Goal: Task Accomplishment & Management: Manage account settings

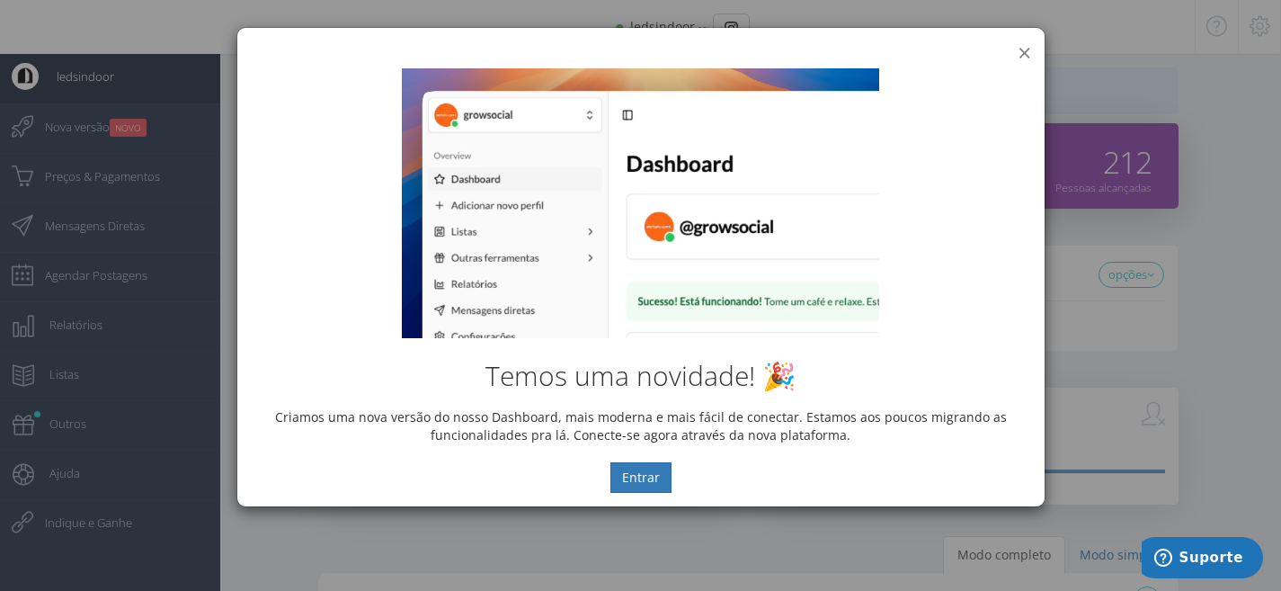
click at [1015, 47] on div "× IG Grow Social" at bounding box center [640, 41] width 807 height 27
click at [1021, 49] on button "×" at bounding box center [1024, 52] width 13 height 24
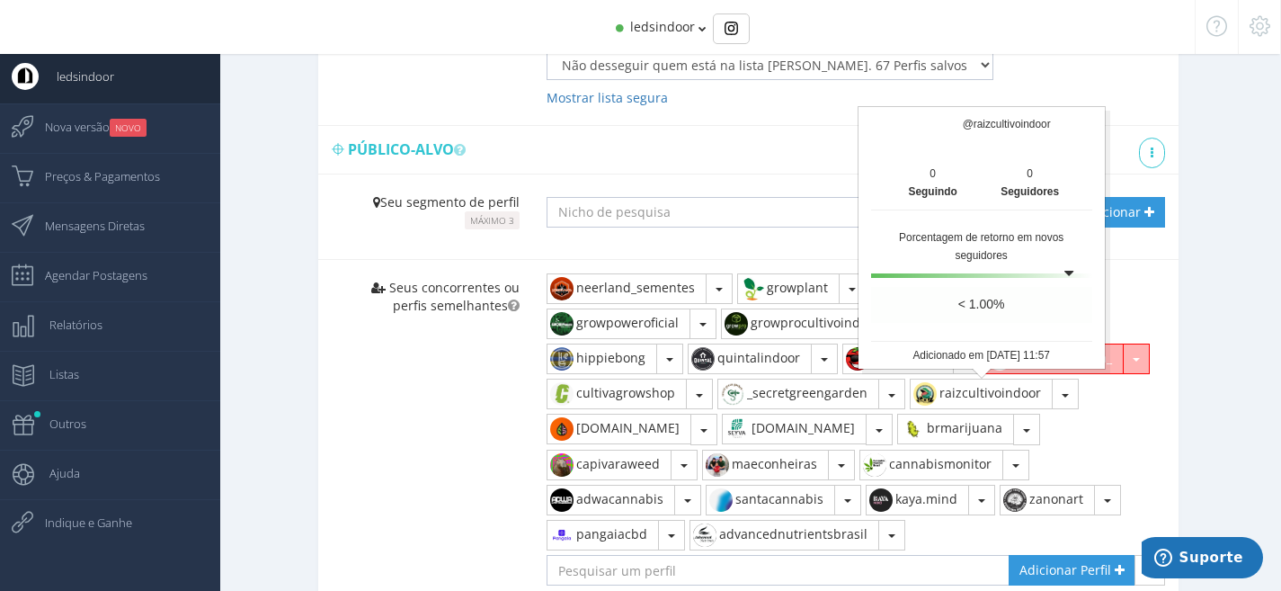
scroll to position [1138, 0]
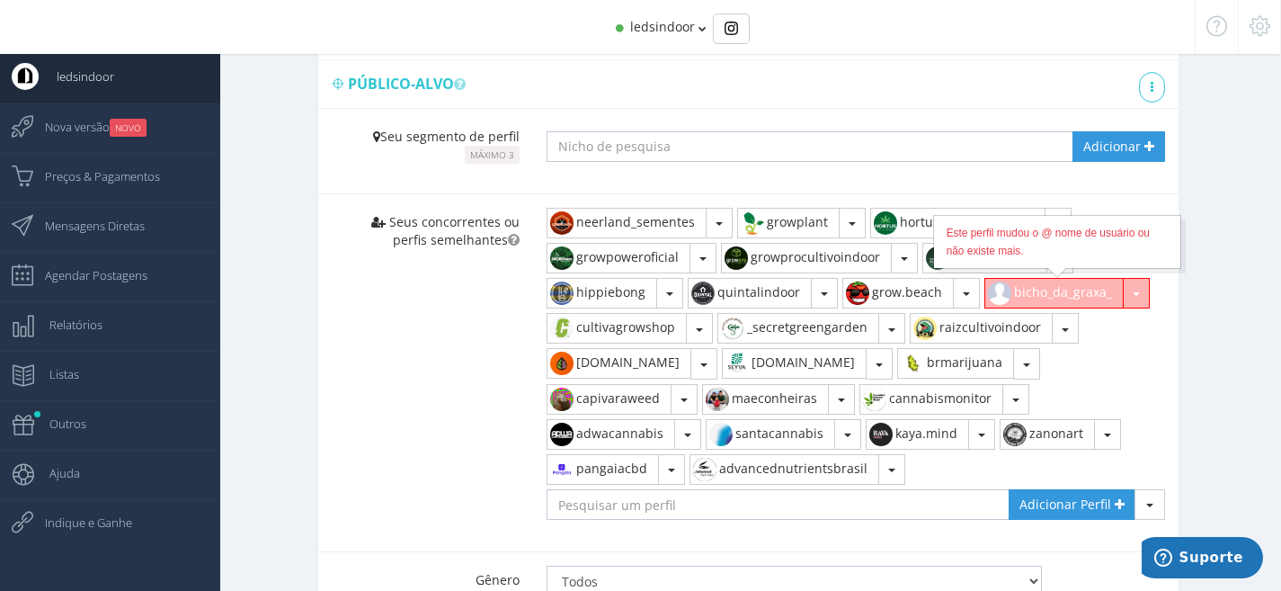
click at [1090, 289] on button "bicho_da_graxa_" at bounding box center [1053, 293] width 139 height 31
click at [1139, 297] on button "button" at bounding box center [1136, 293] width 27 height 31
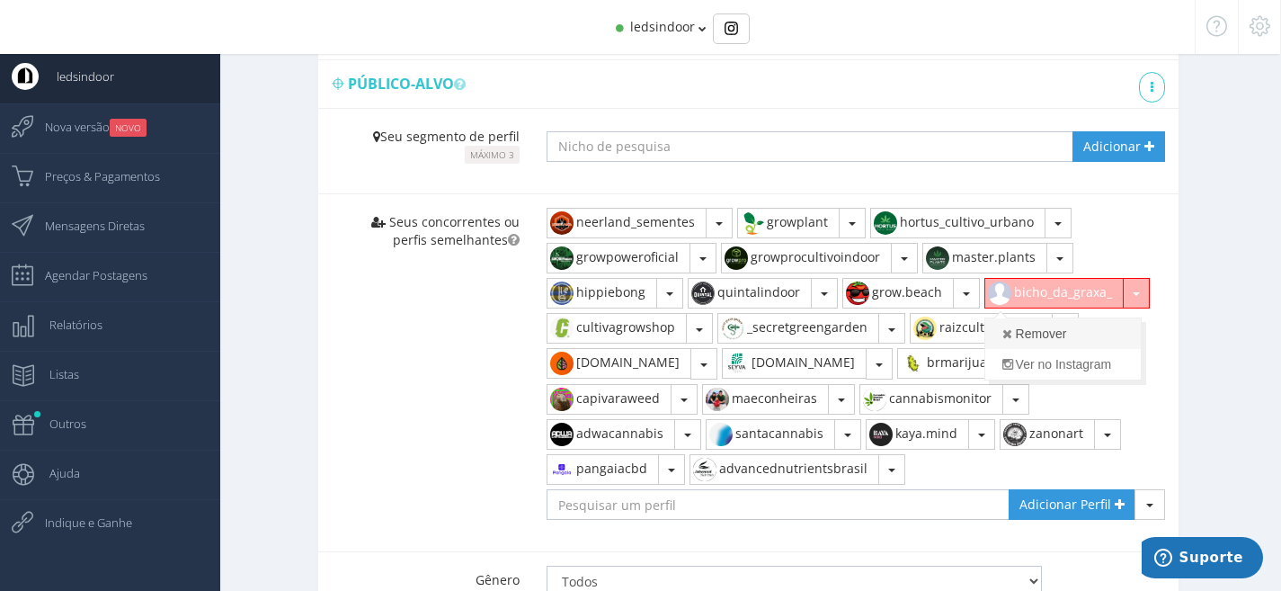
click at [1082, 337] on link "Remover" at bounding box center [1063, 333] width 156 height 31
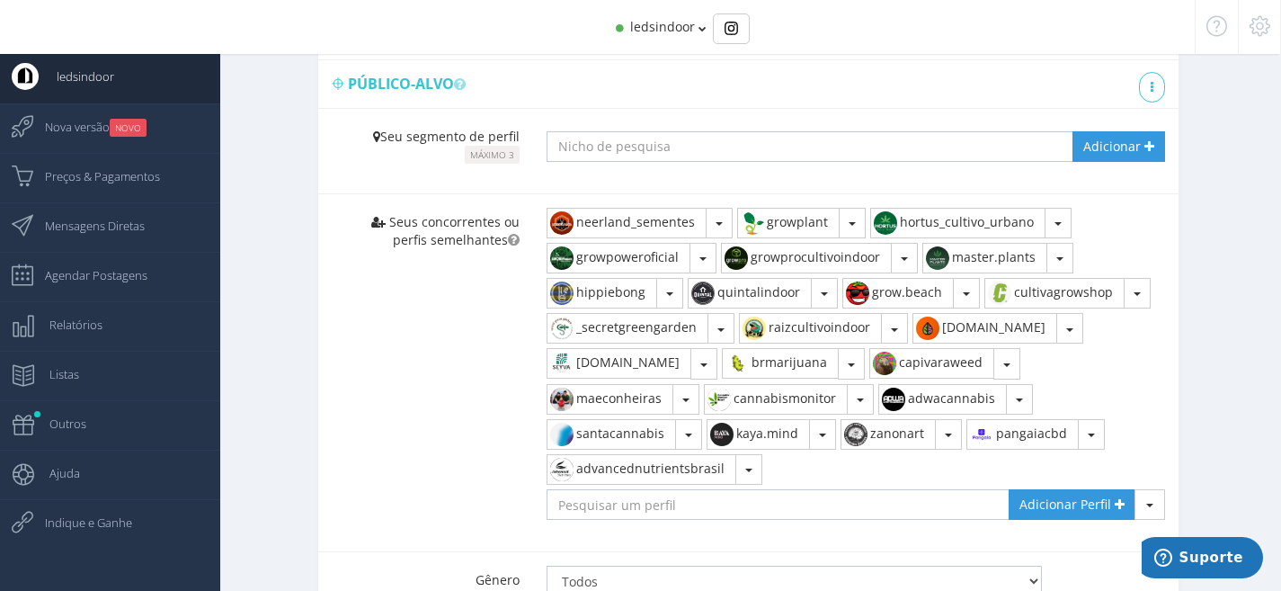
scroll to position [1167, 0]
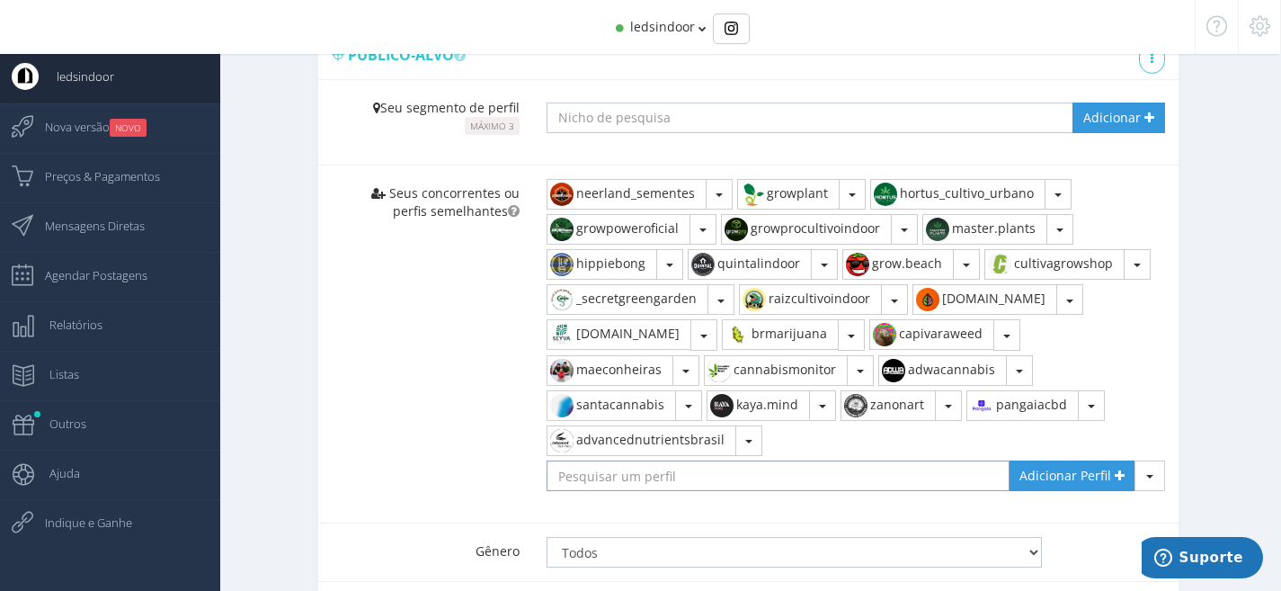
click at [667, 480] on input "text" at bounding box center [778, 475] width 463 height 31
type input "c"
type input "growdamarialoja"
type input "@growdamarialoja"
click at [1055, 468] on span "Adicionar Perfil" at bounding box center [1066, 475] width 92 height 17
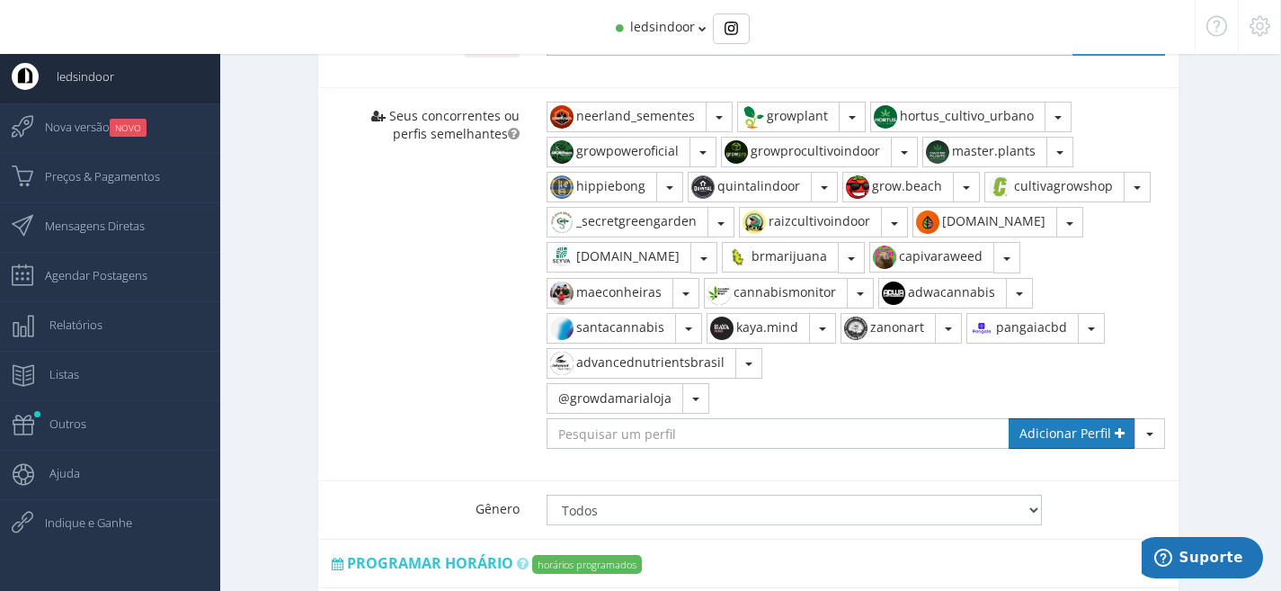
scroll to position [1253, 0]
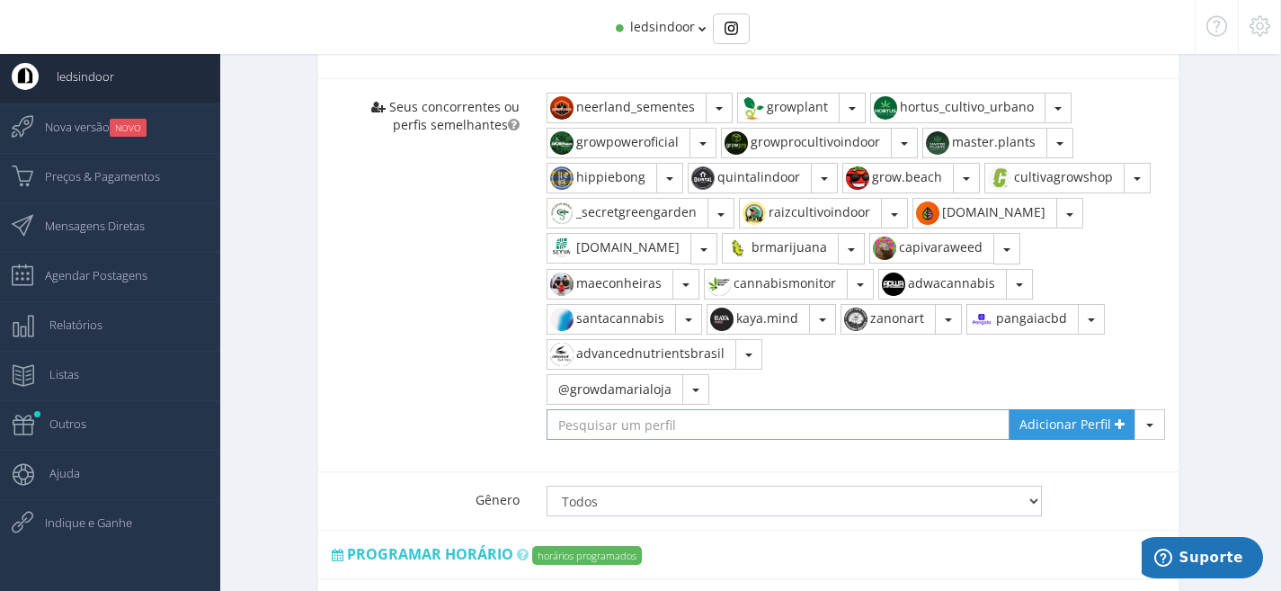
click at [606, 426] on input "text" at bounding box center [778, 424] width 463 height 31
click at [635, 396] on button "@growdamarialoja" at bounding box center [615, 389] width 137 height 31
click at [590, 393] on button "@growdamarialoja" at bounding box center [615, 389] width 137 height 31
drag, startPoint x: 708, startPoint y: 391, endPoint x: 689, endPoint y: 388, distance: 20.0
click at [708, 391] on div "@growdamarialoja Remover Ver no Instagram Remover em todos os [PERSON_NAME]" at bounding box center [856, 391] width 619 height 35
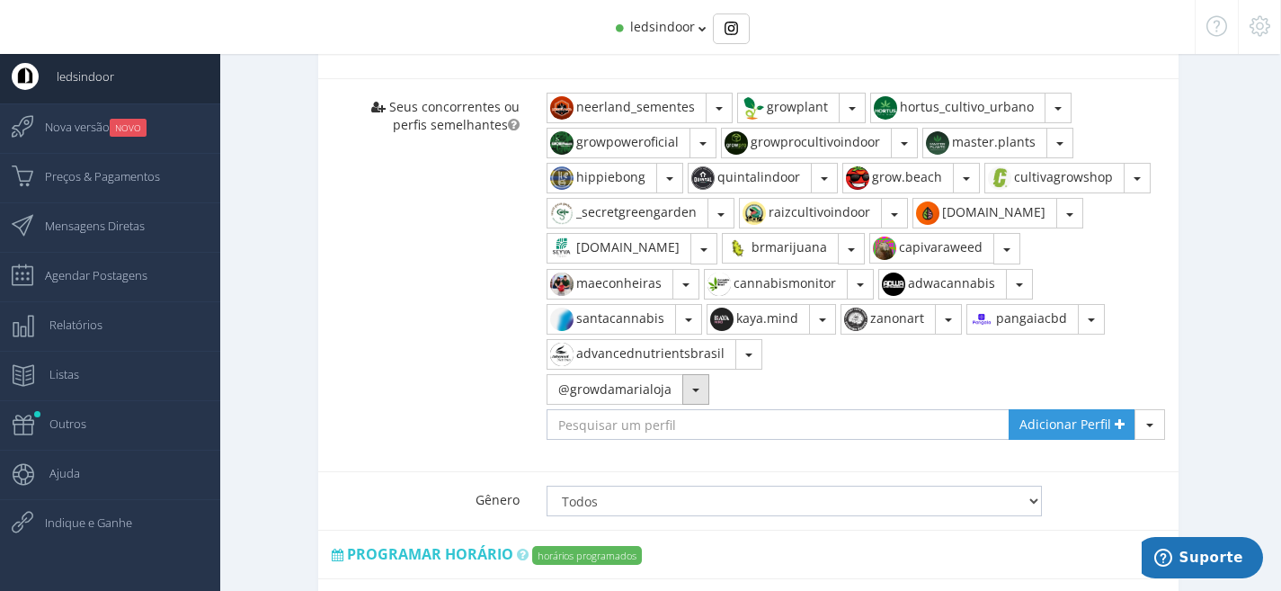
click at [692, 388] on span "button" at bounding box center [695, 390] width 7 height 4
click at [657, 432] on link "Remover" at bounding box center [655, 429] width 215 height 31
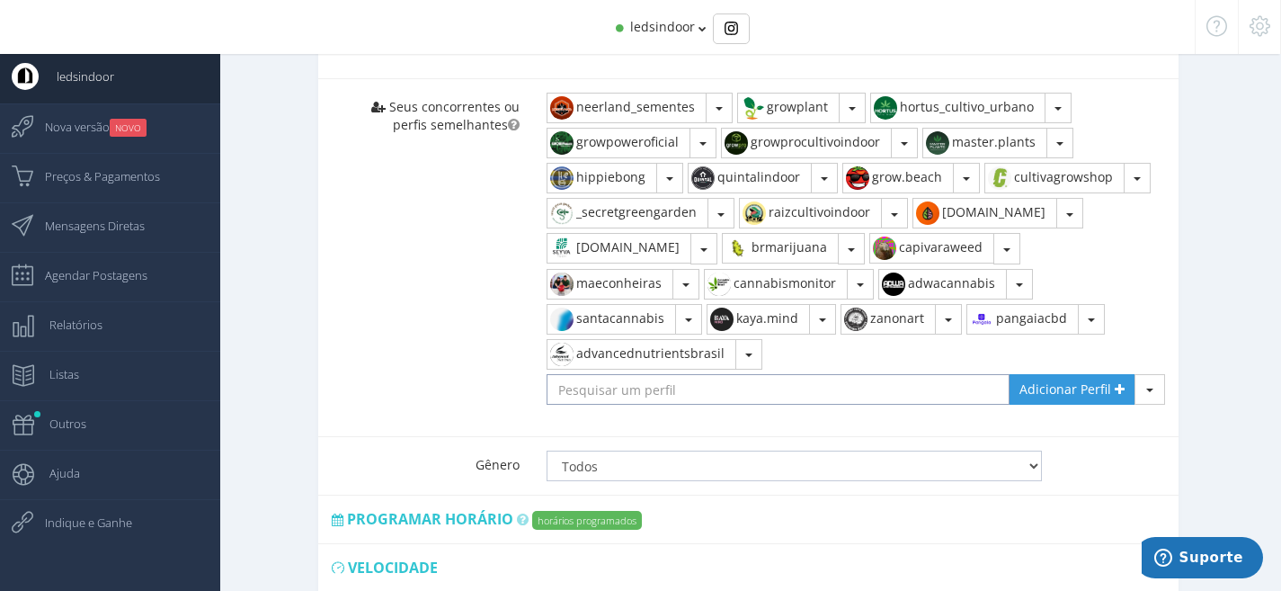
click at [647, 392] on input "text" at bounding box center [778, 389] width 463 height 31
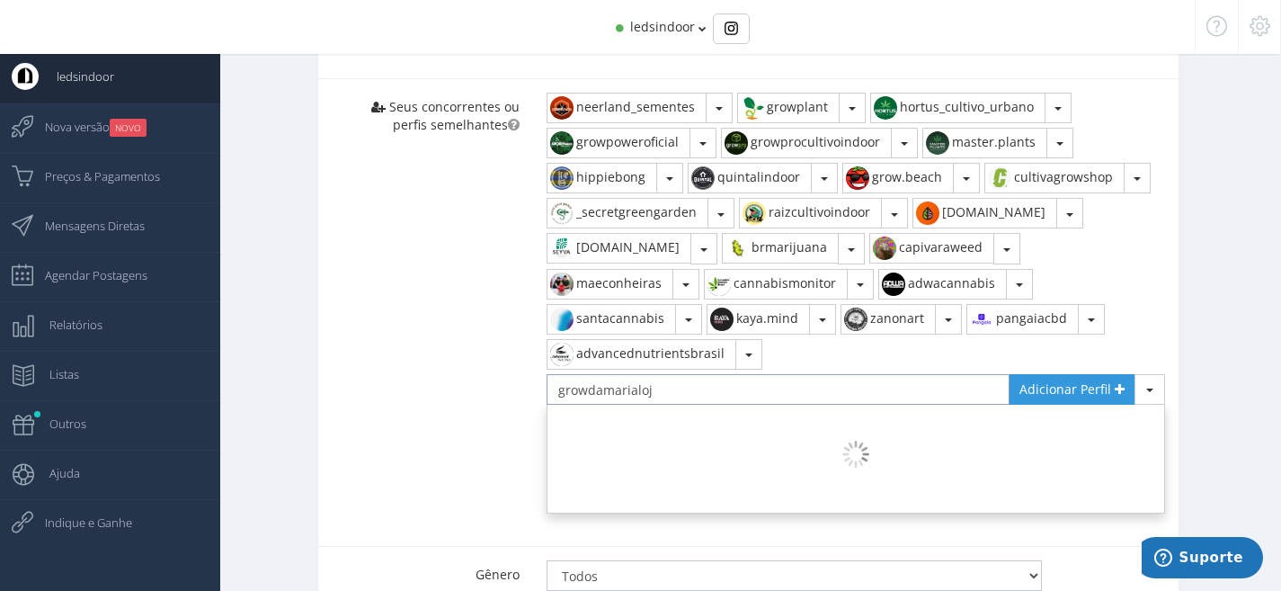
type input "growdamarialoja"
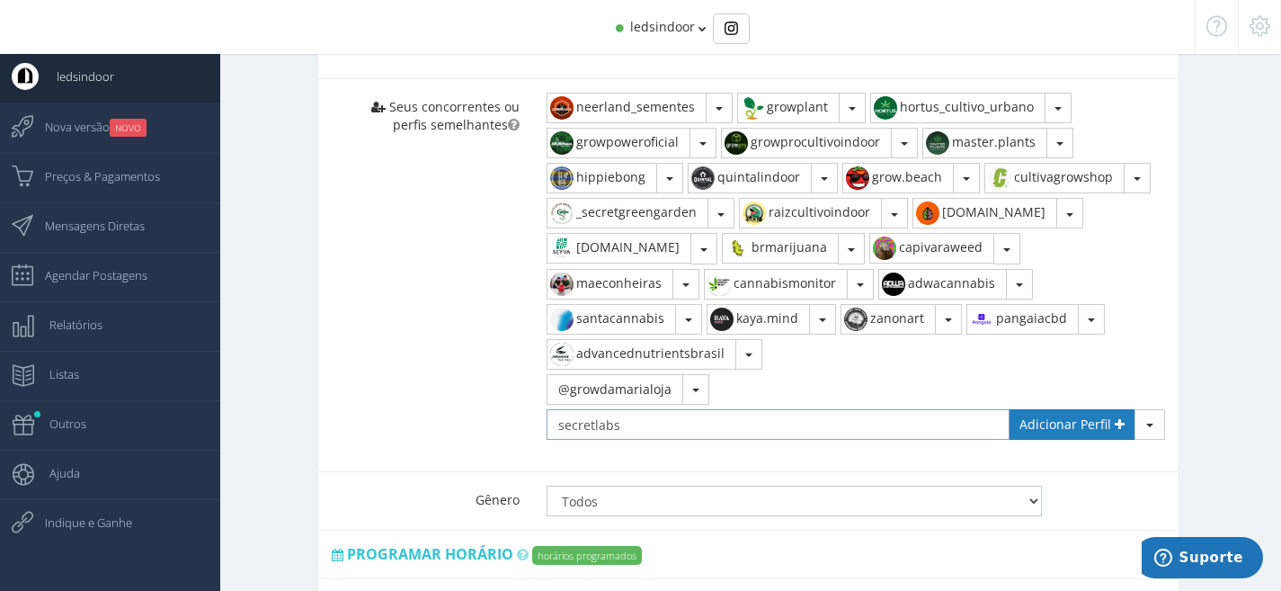
type input "secretlabs"
click at [1070, 435] on link "Adicionar Perfil" at bounding box center [1072, 424] width 127 height 31
click at [584, 412] on input "text" at bounding box center [778, 424] width 463 height 31
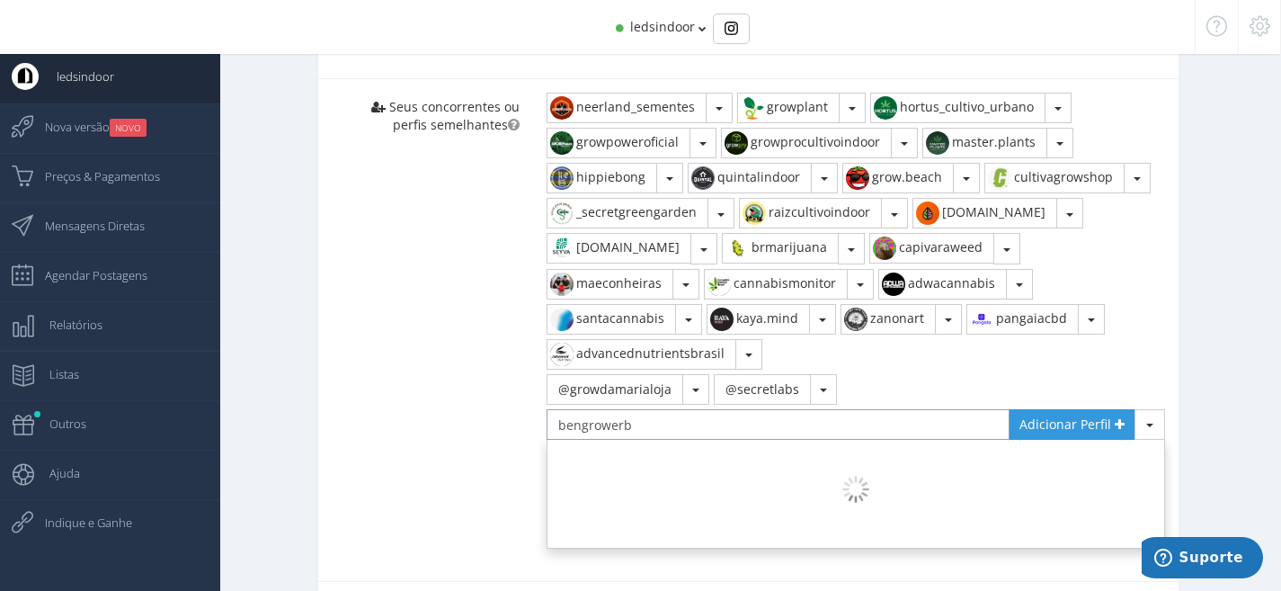
type input "bengrowerbr"
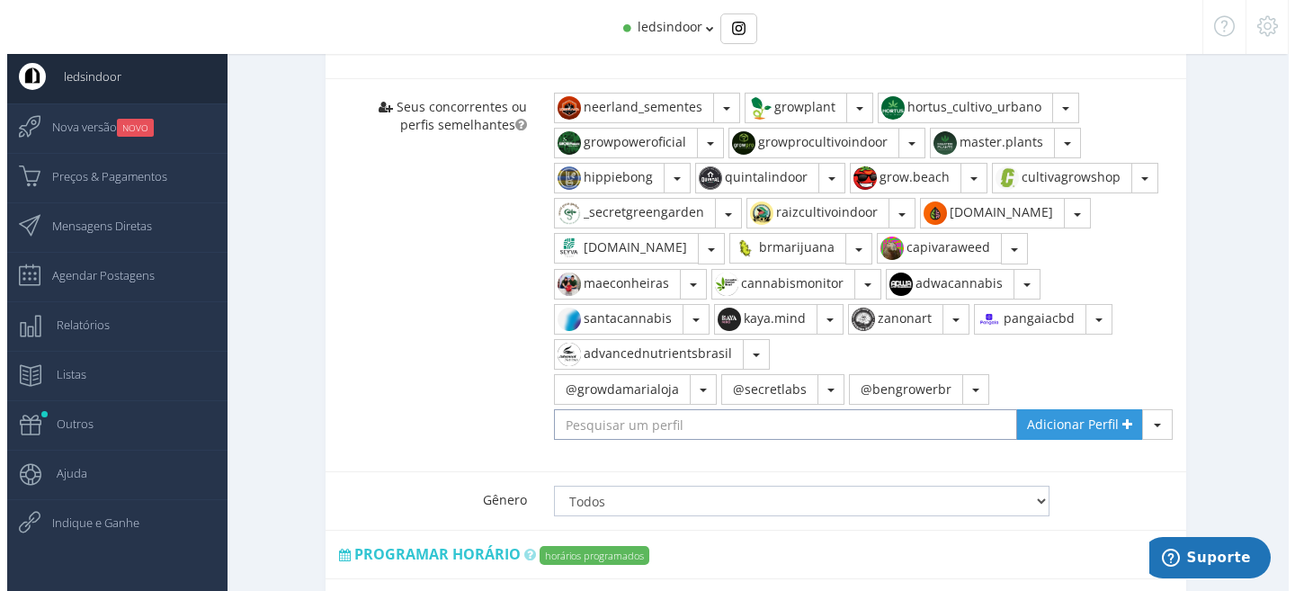
scroll to position [1517, 0]
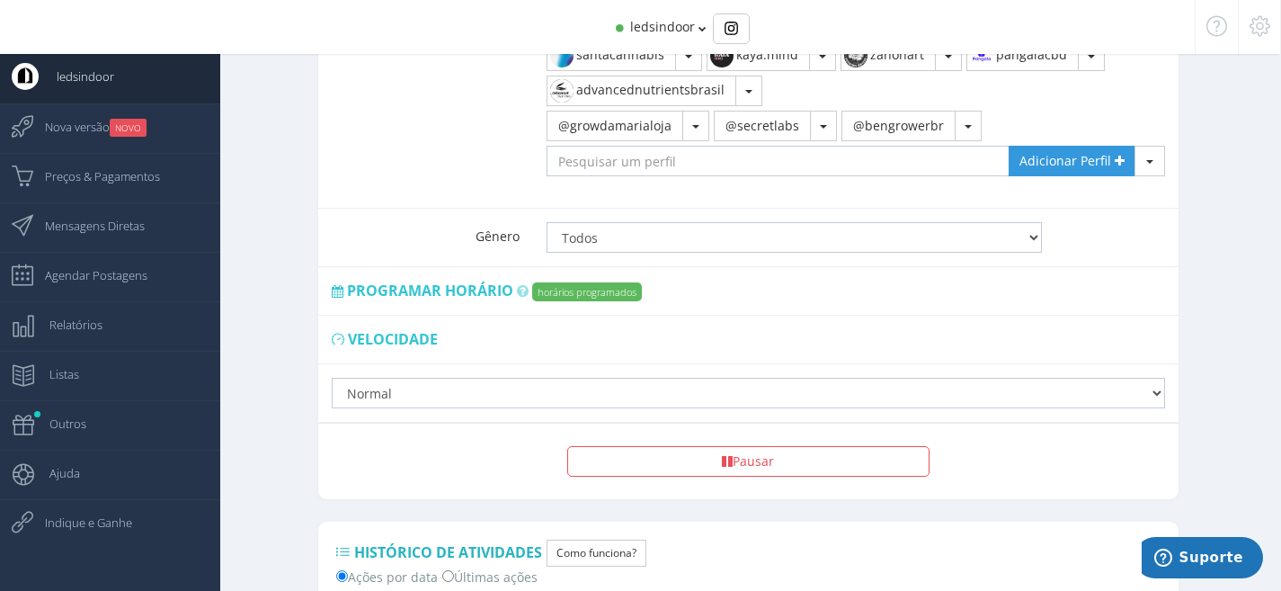
click at [565, 294] on label "horários programados" at bounding box center [587, 291] width 110 height 19
click at [485, 291] on span "Programar horário" at bounding box center [430, 291] width 166 height 20
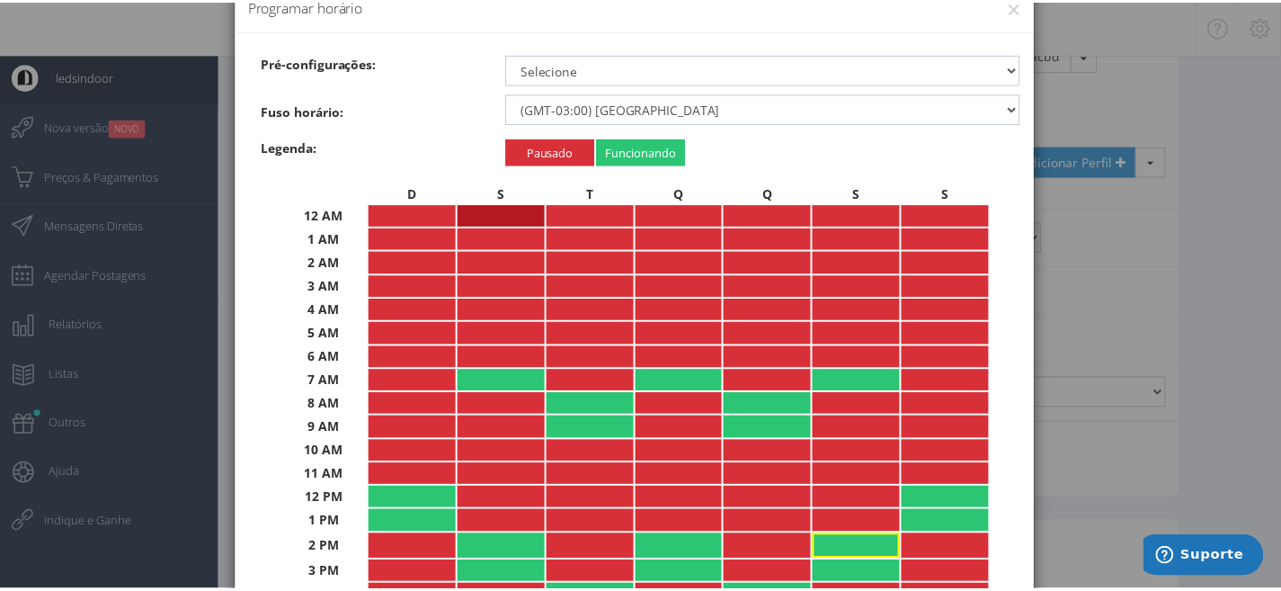
scroll to position [0, 0]
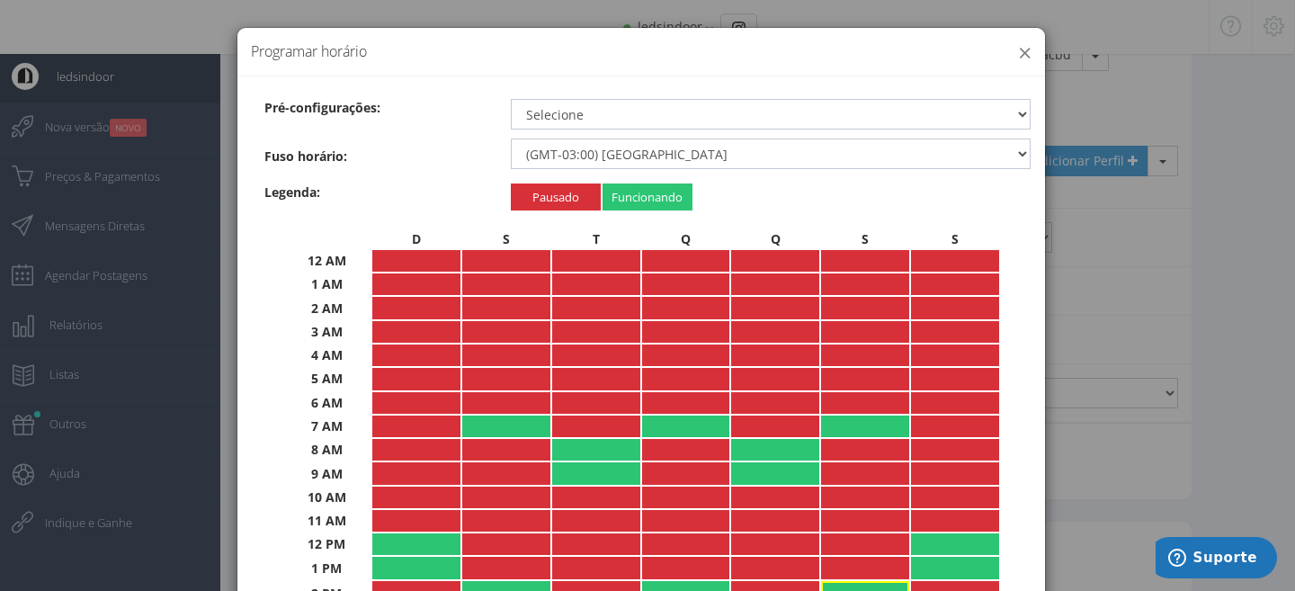
click at [1027, 58] on div "× Programar horário" at bounding box center [640, 52] width 807 height 49
click at [1021, 58] on button "×" at bounding box center [1024, 52] width 13 height 24
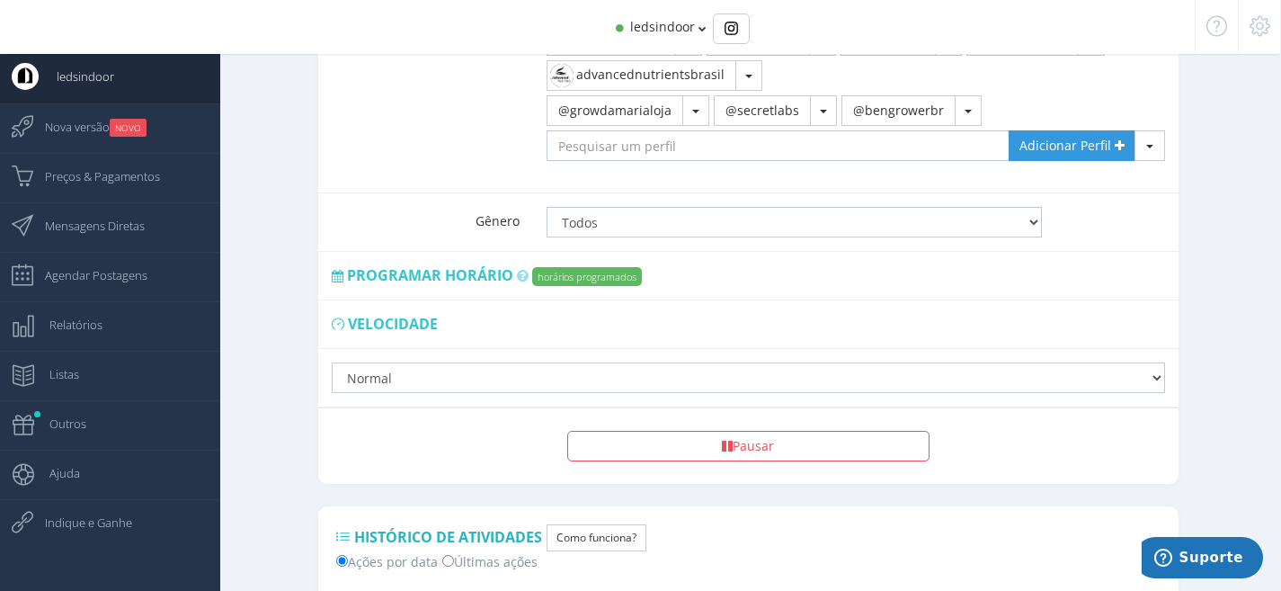
scroll to position [1534, 0]
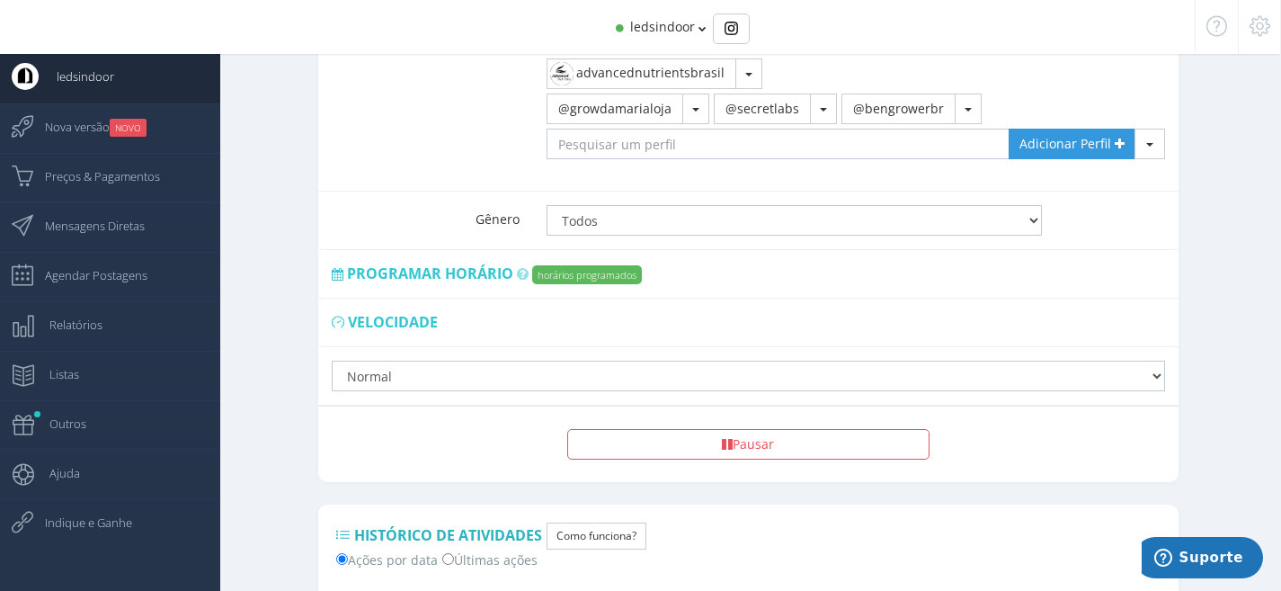
click at [415, 323] on span "Velocidade" at bounding box center [393, 322] width 90 height 20
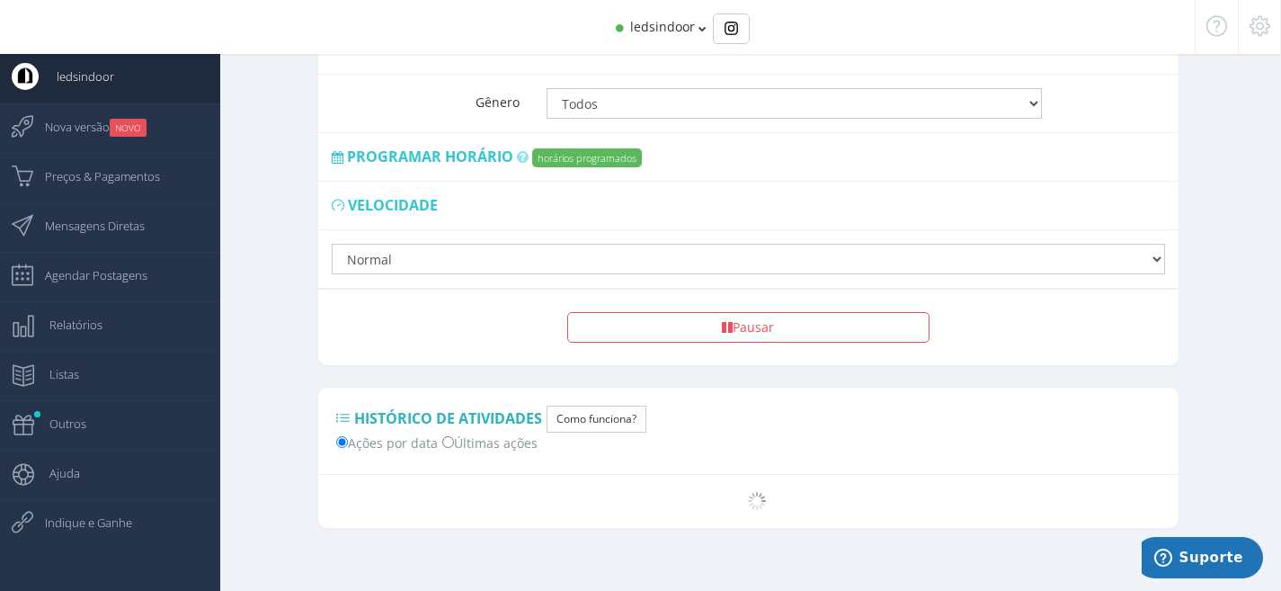
scroll to position [1663, 0]
